Goal: Task Accomplishment & Management: Use online tool/utility

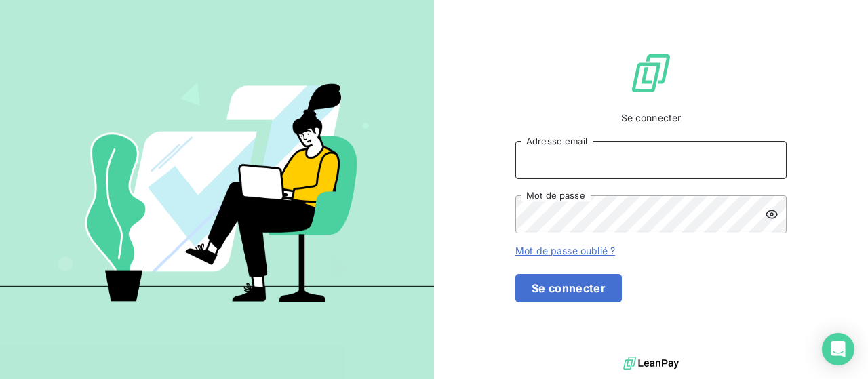
type input "[EMAIL_ADDRESS][DOMAIN_NAME]"
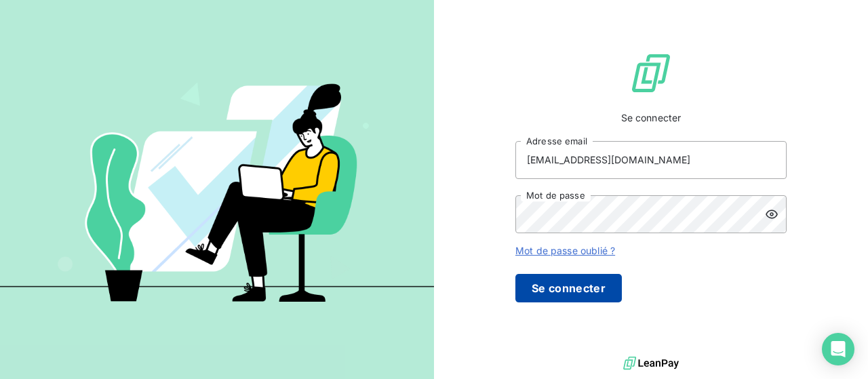
click at [622, 300] on button "Se connecter" at bounding box center [568, 288] width 106 height 28
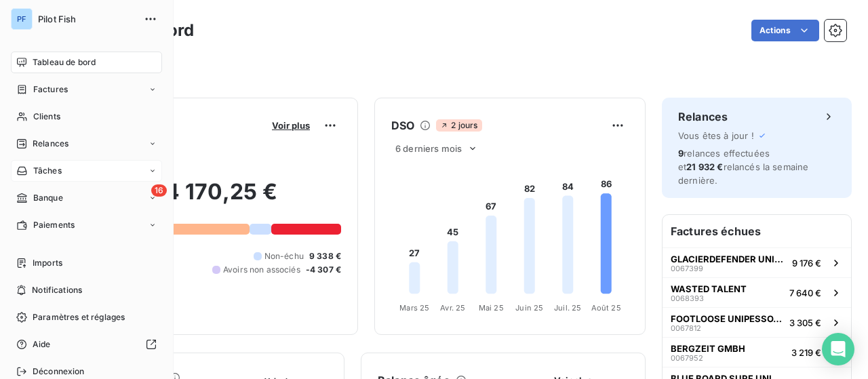
click at [45, 168] on span "Tâches" at bounding box center [47, 171] width 28 height 12
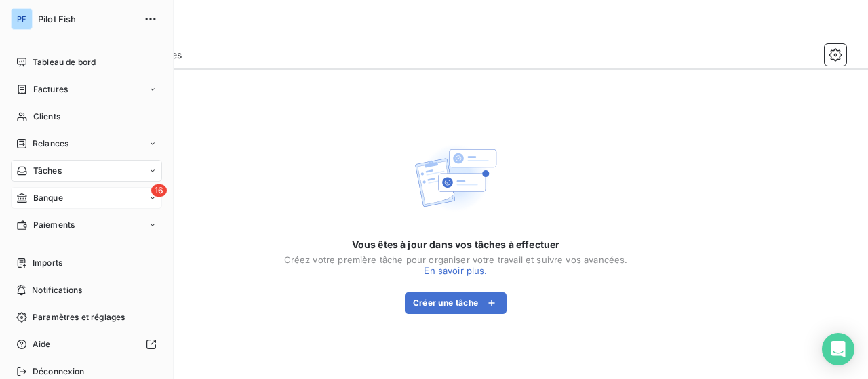
click at [32, 195] on div "Banque" at bounding box center [39, 198] width 47 height 12
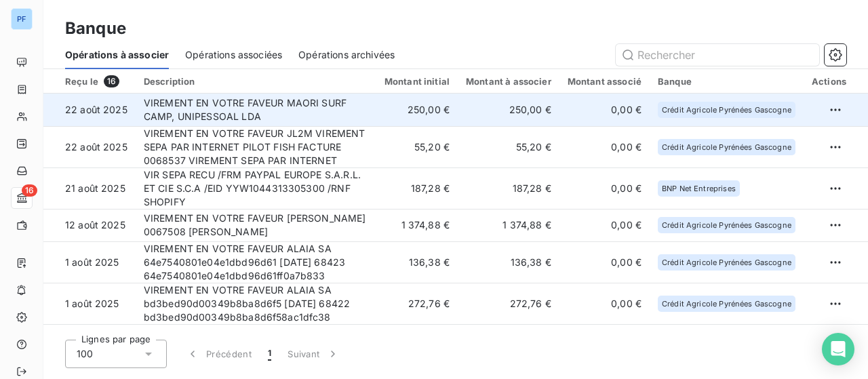
click at [311, 104] on td "VIREMENT EN VOTRE FAVEUR MAORI SURF CAMP, UNIPESSOAL LDA" at bounding box center [256, 110] width 241 height 33
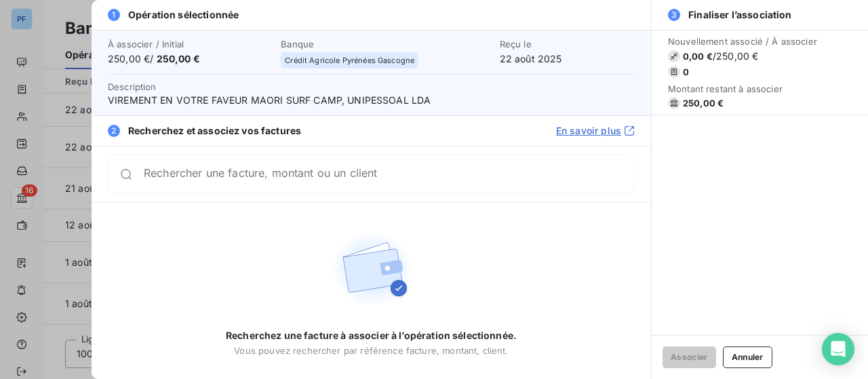
click at [305, 175] on input "Rechercher une facture, montant ou un client" at bounding box center [389, 174] width 490 height 14
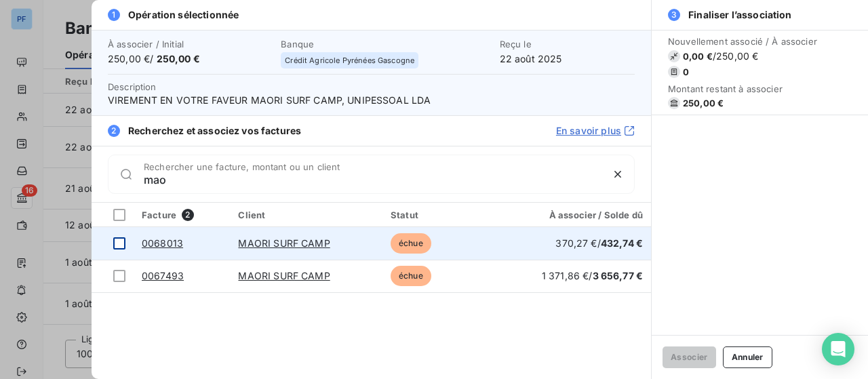
type input "mao"
click at [116, 244] on div at bounding box center [119, 243] width 12 height 12
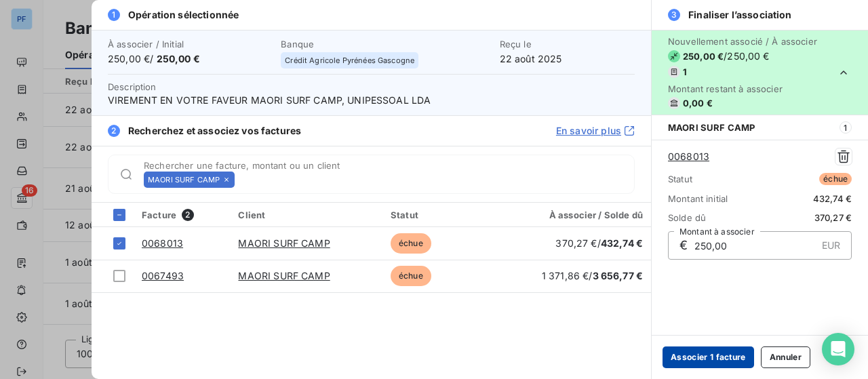
click at [707, 355] on button "Associer 1 facture" at bounding box center [708, 358] width 92 height 22
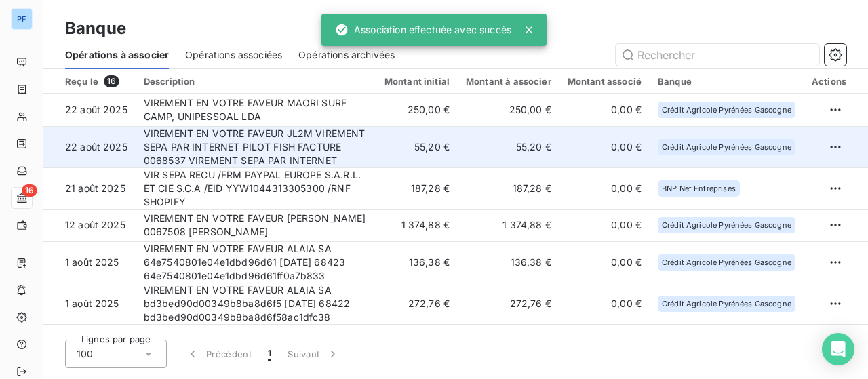
click at [294, 142] on td "VIREMENT EN VOTRE FAVEUR JL2M VIREMENT SEPA PAR INTERNET PILOT FISH FACTURE 006…" at bounding box center [256, 146] width 241 height 41
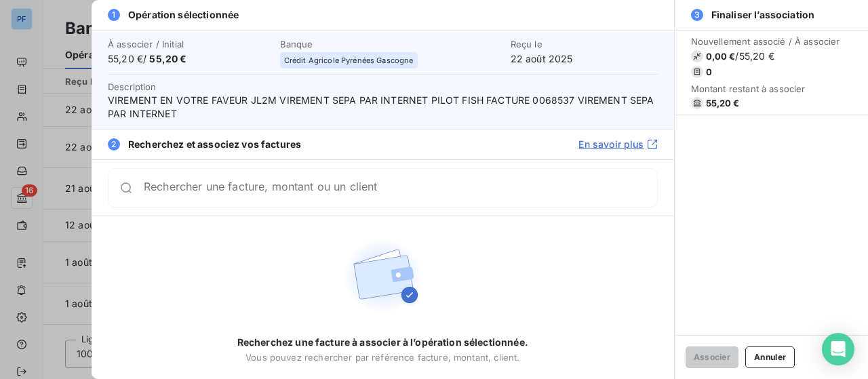
click at [288, 192] on input "Rechercher une facture, montant ou un client" at bounding box center [400, 188] width 513 height 14
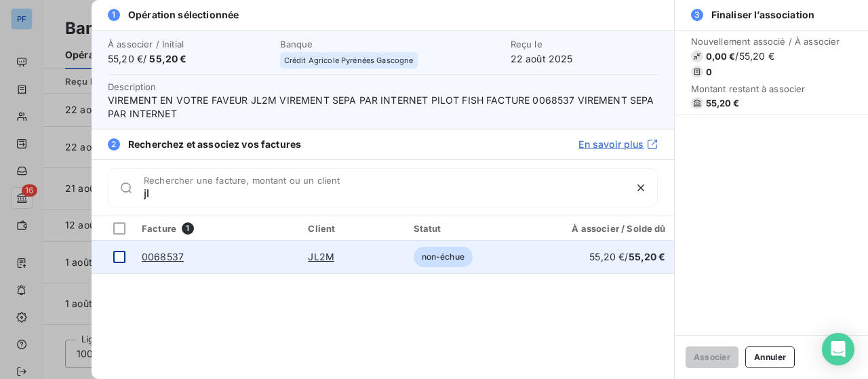
type input "jl"
click at [123, 260] on div at bounding box center [119, 257] width 12 height 12
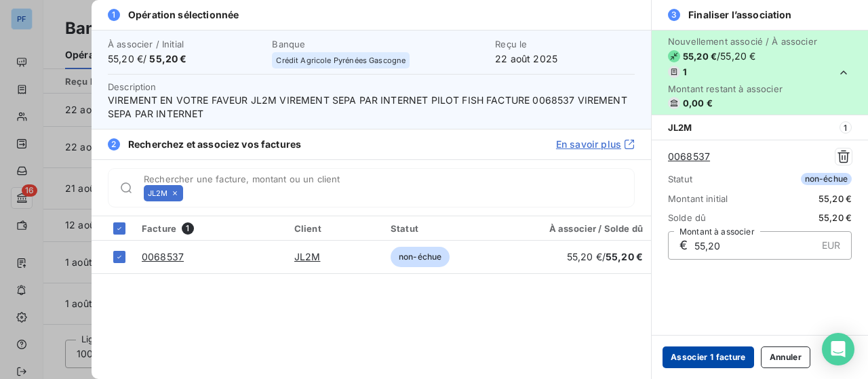
click at [694, 359] on button "Associer 1 facture" at bounding box center [708, 358] width 92 height 22
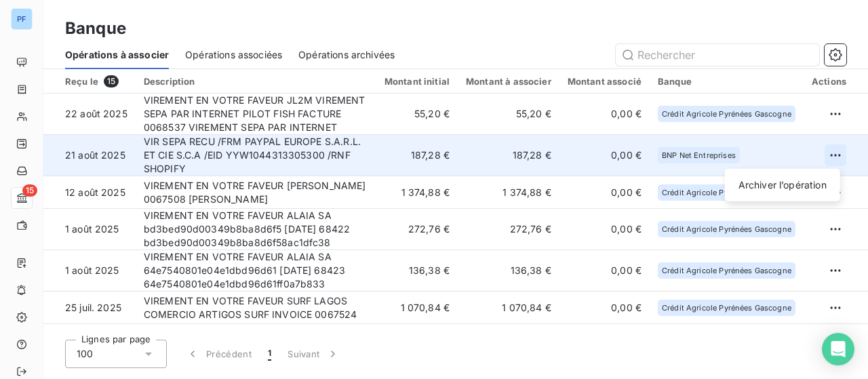
click at [833, 151] on html "PF 15 Banque Opérations à associer Opérations associées Opérations archivées Re…" at bounding box center [434, 189] width 868 height 379
click at [801, 189] on div "Archiver l’opération" at bounding box center [782, 185] width 104 height 22
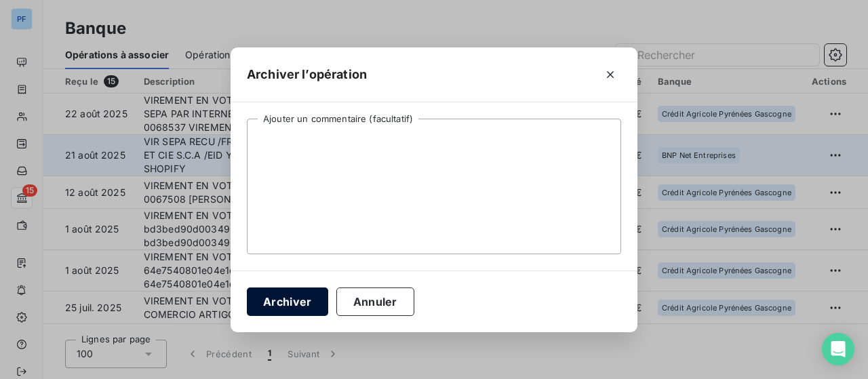
click at [303, 300] on button "Archiver" at bounding box center [287, 302] width 81 height 28
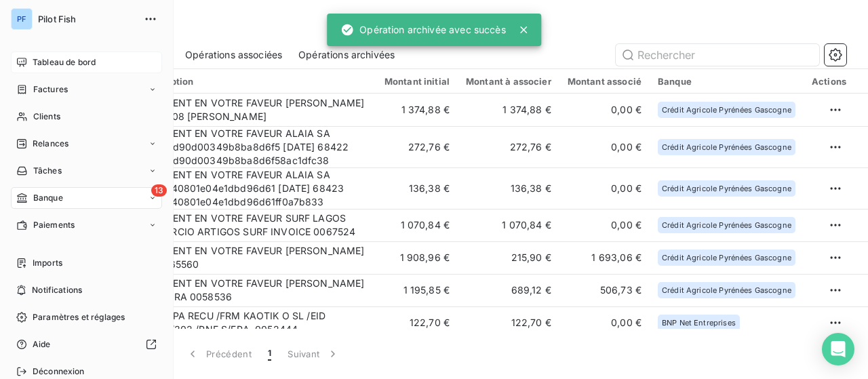
click at [69, 67] on span "Tableau de bord" at bounding box center [64, 62] width 63 height 12
